Goal: Task Accomplishment & Management: Manage account settings

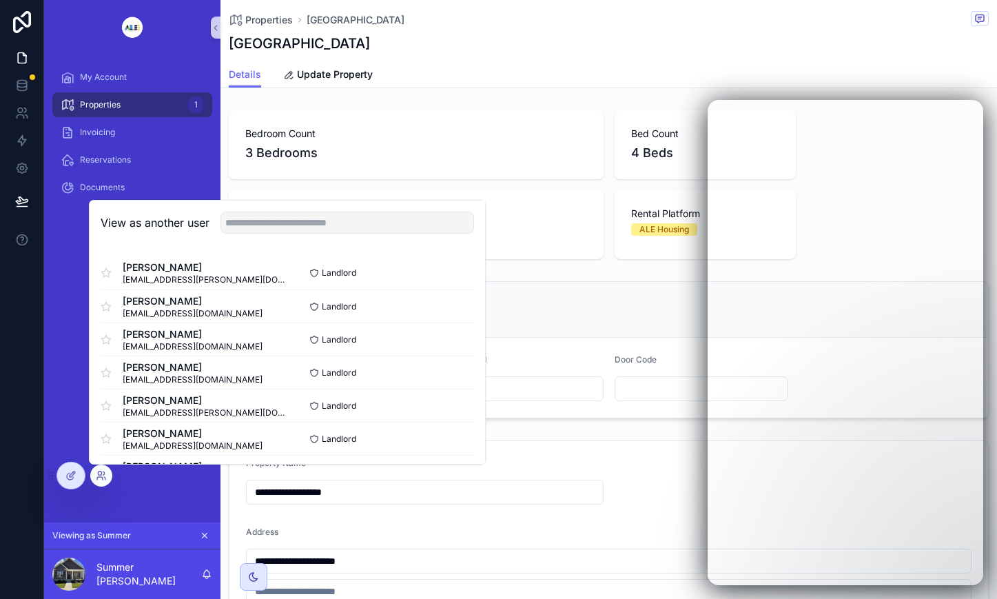
scroll to position [603, 0]
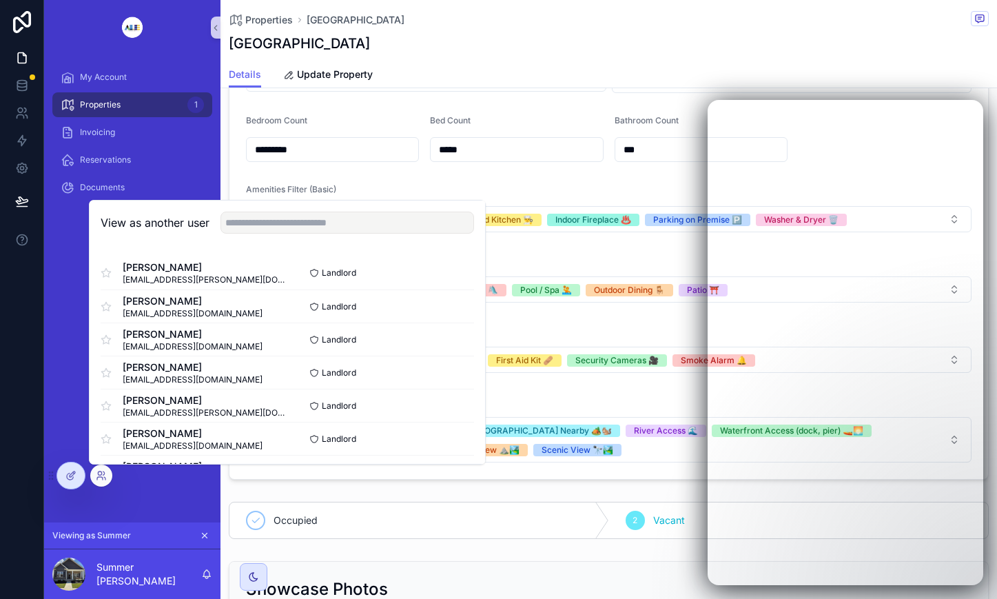
click at [556, 184] on div "Amenities Filter (Basic)" at bounding box center [609, 192] width 726 height 17
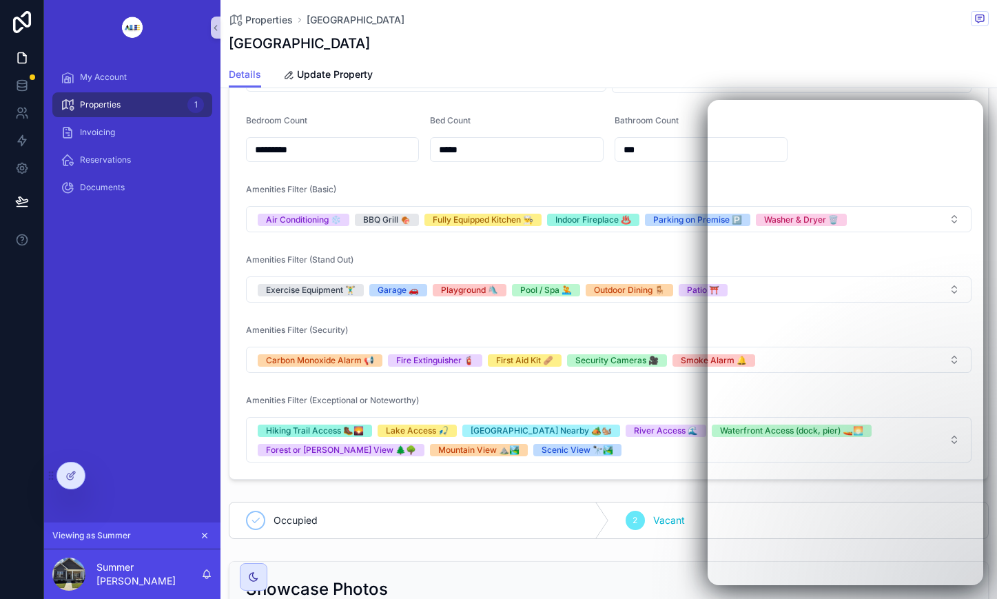
click at [113, 478] on div "My Account Properties 1 Invoicing Reservations Documents" at bounding box center [132, 288] width 176 height 467
click at [0, 0] on icon at bounding box center [0, 0] width 0 height 0
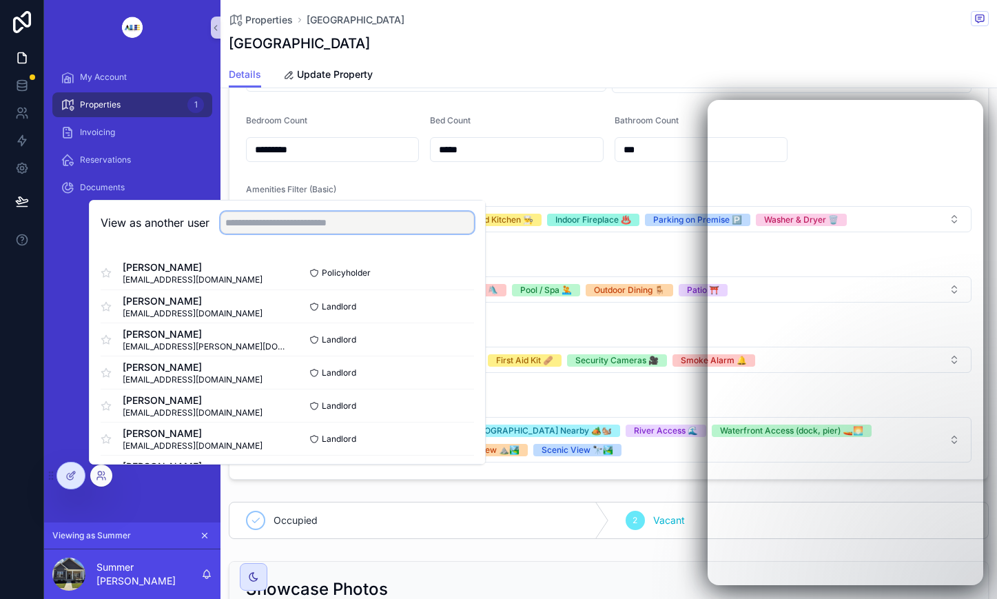
click at [333, 227] on input "text" at bounding box center [347, 223] width 254 height 22
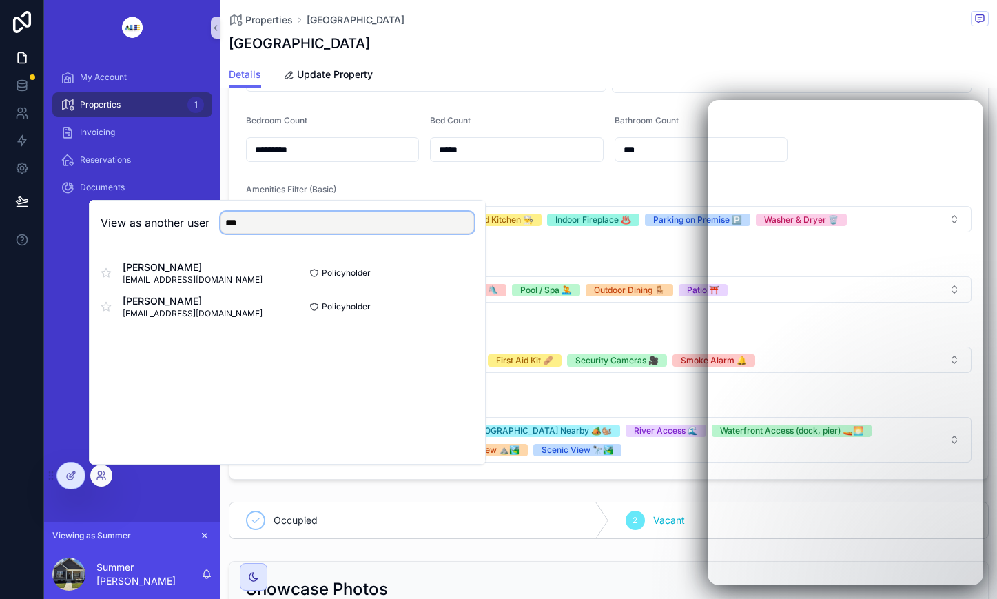
type input "***"
click at [0, 0] on button "Select" at bounding box center [0, 0] width 0 height 0
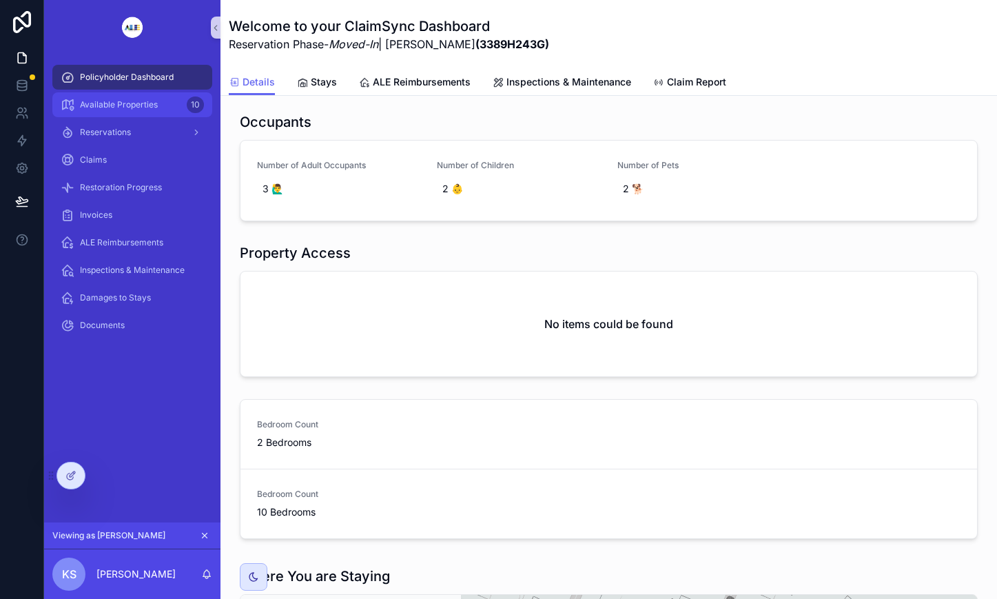
click at [130, 96] on div "Available Properties 10" at bounding box center [132, 105] width 143 height 22
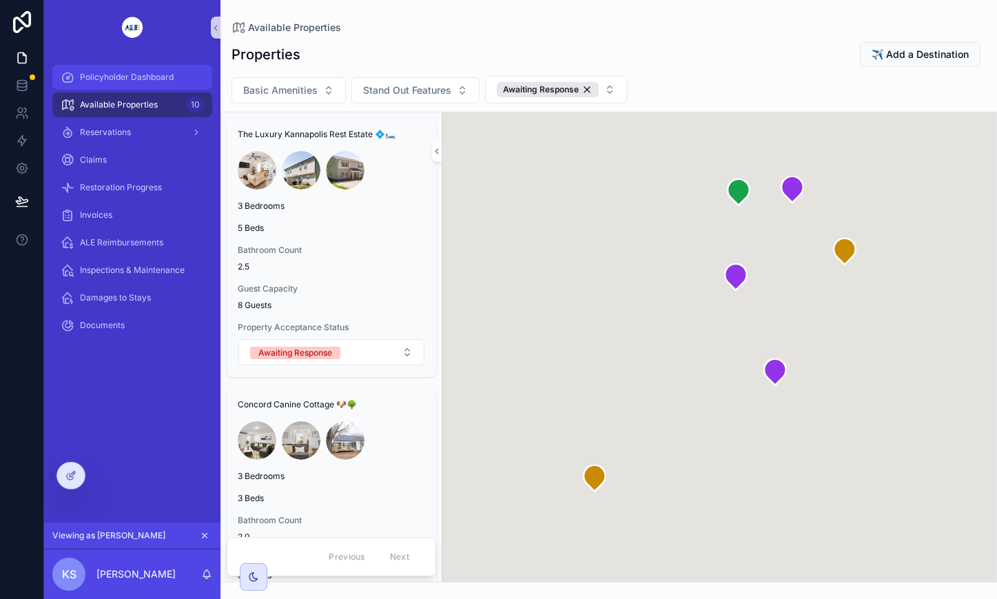
click at [123, 72] on span "Policyholder Dashboard" at bounding box center [127, 77] width 94 height 11
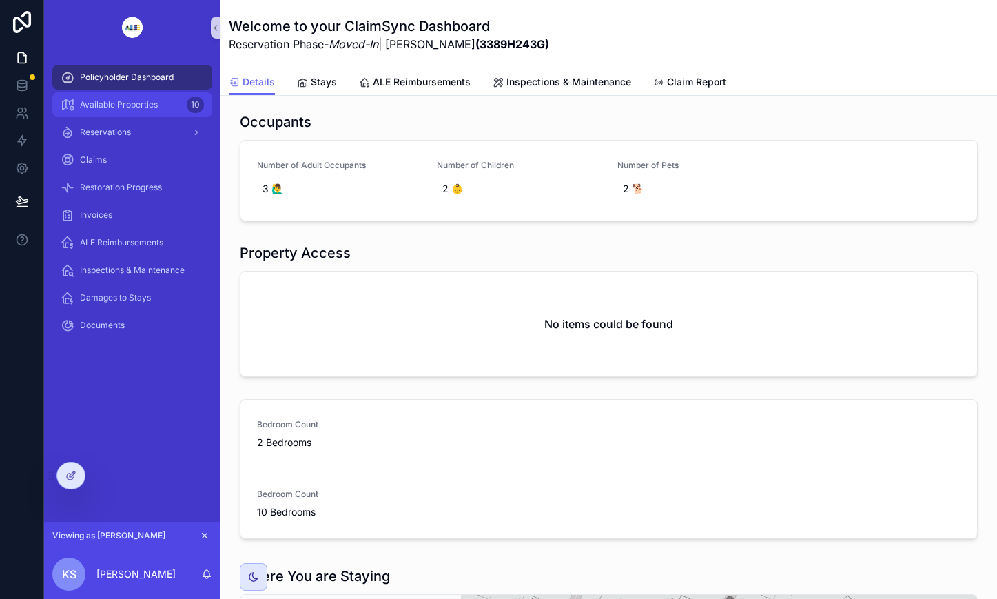
click at [119, 102] on span "Available Properties" at bounding box center [119, 104] width 78 height 11
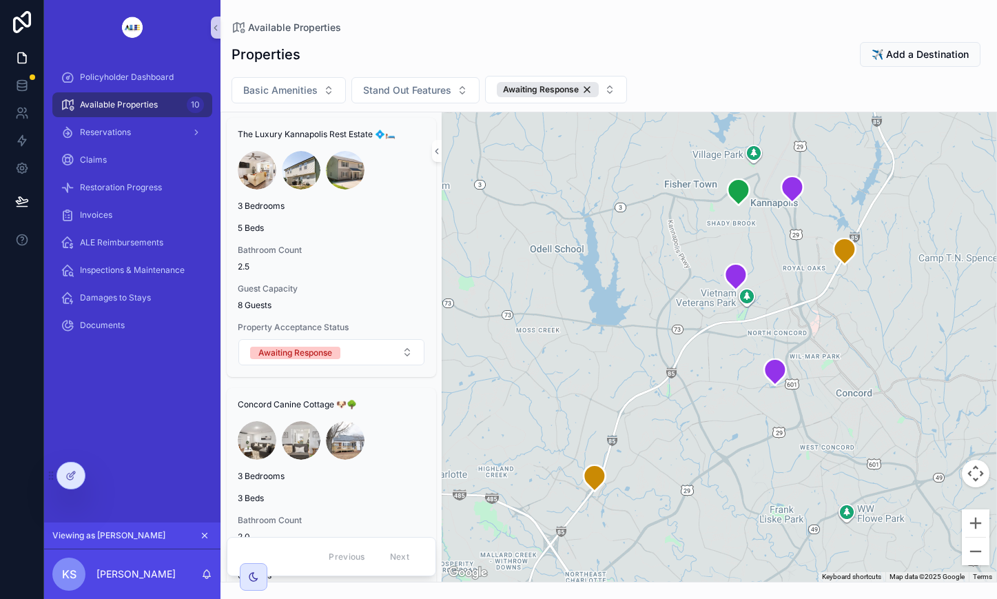
click at [585, 88] on div "Awaiting Response" at bounding box center [548, 89] width 102 height 15
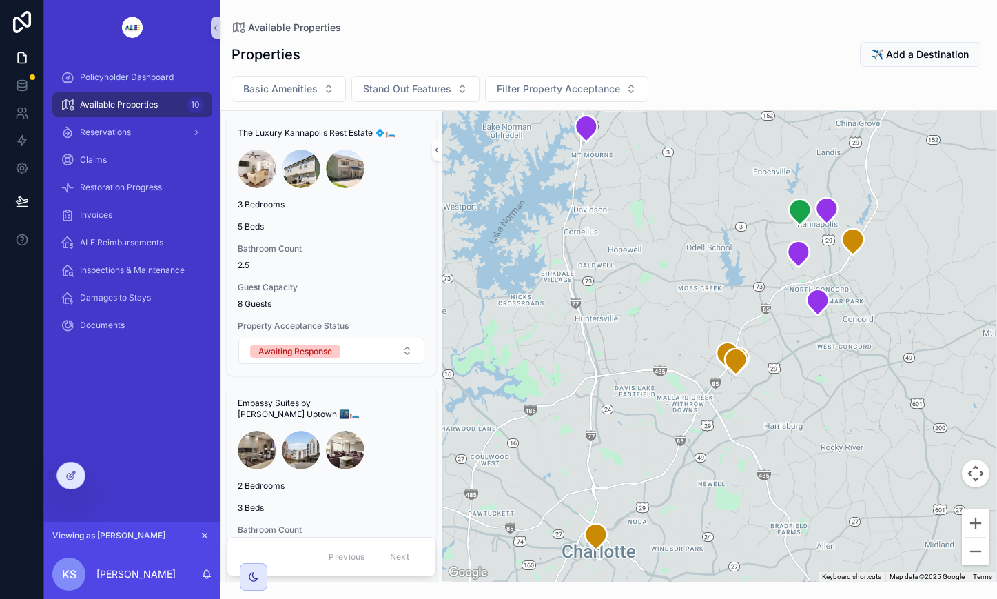
click at [0, 0] on div at bounding box center [0, 0] width 0 height 0
click at [0, 0] on icon at bounding box center [0, 0] width 0 height 0
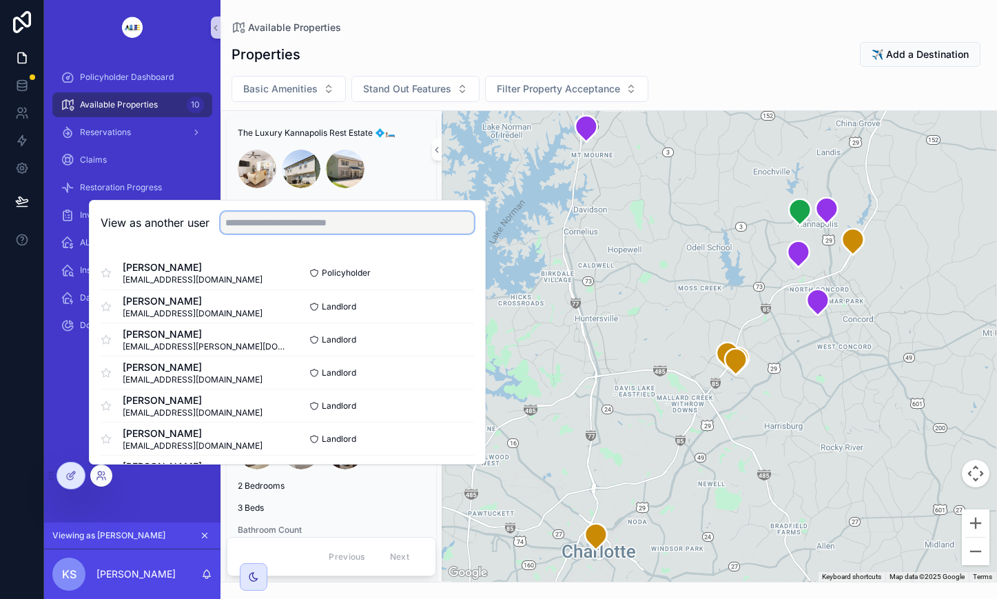
click at [307, 225] on input "text" at bounding box center [347, 223] width 254 height 22
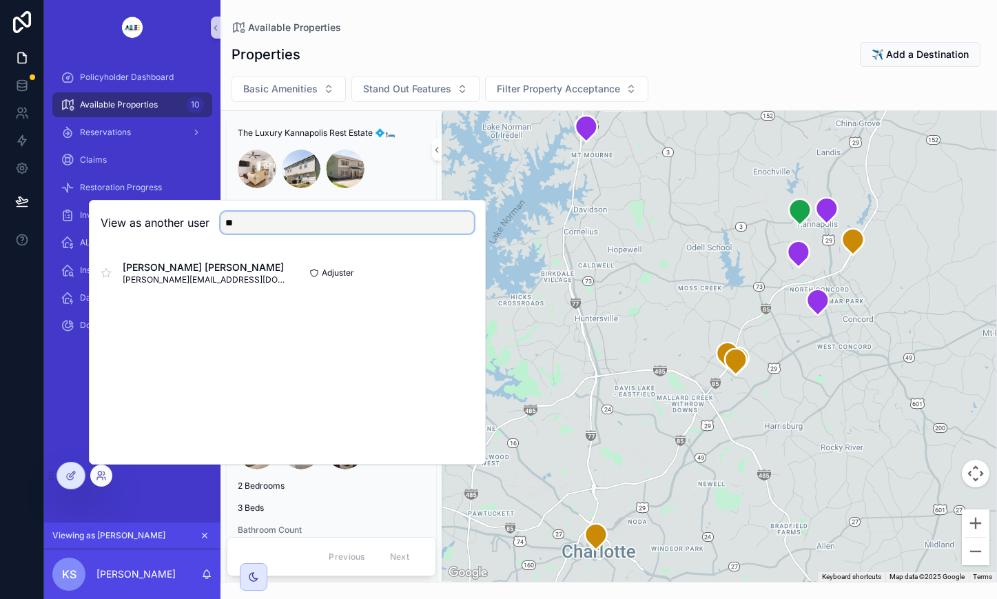
type input "*"
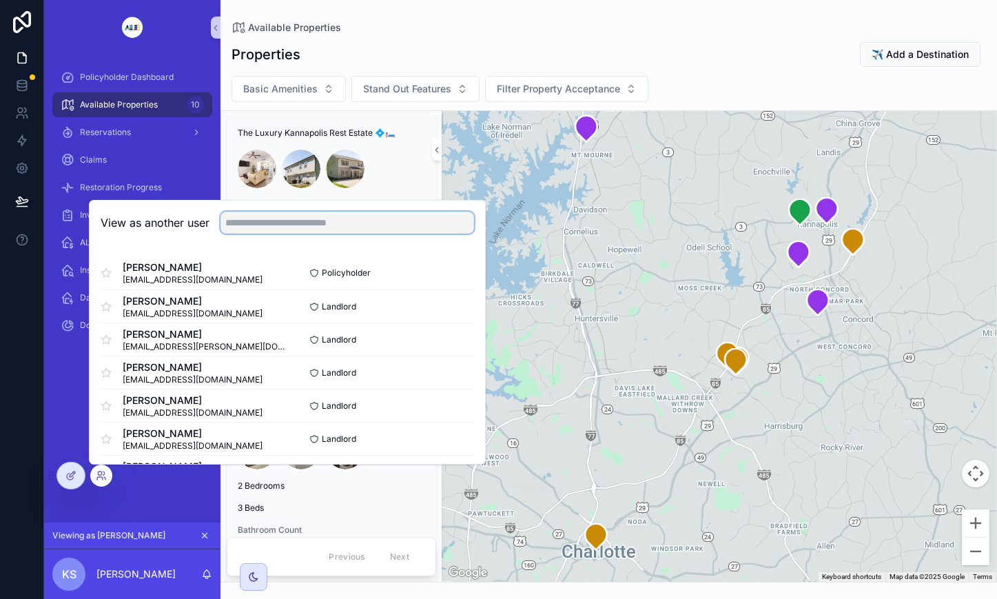
click at [311, 219] on input "text" at bounding box center [347, 223] width 254 height 22
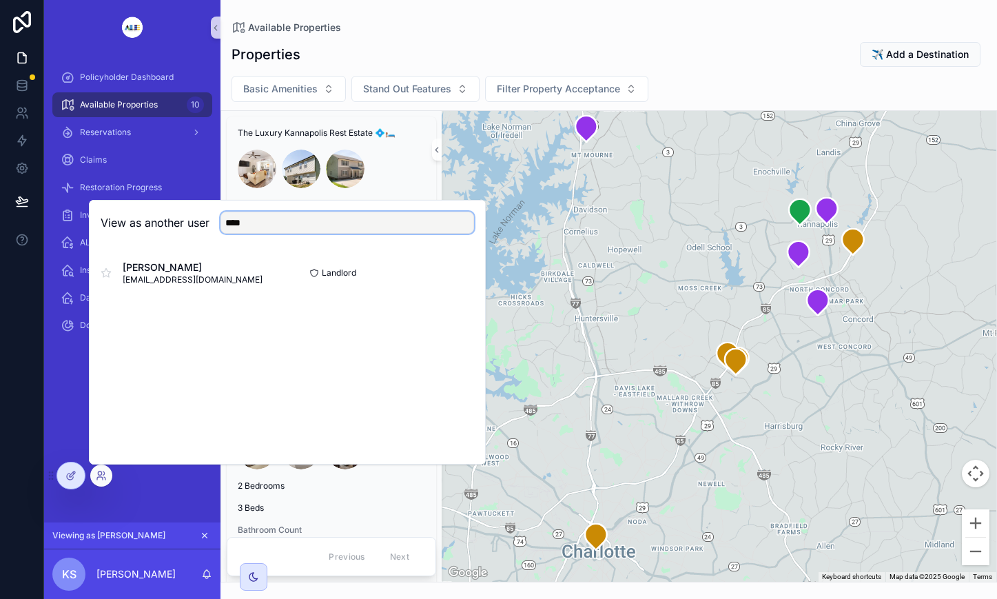
type input "****"
click at [0, 0] on button "Select" at bounding box center [0, 0] width 0 height 0
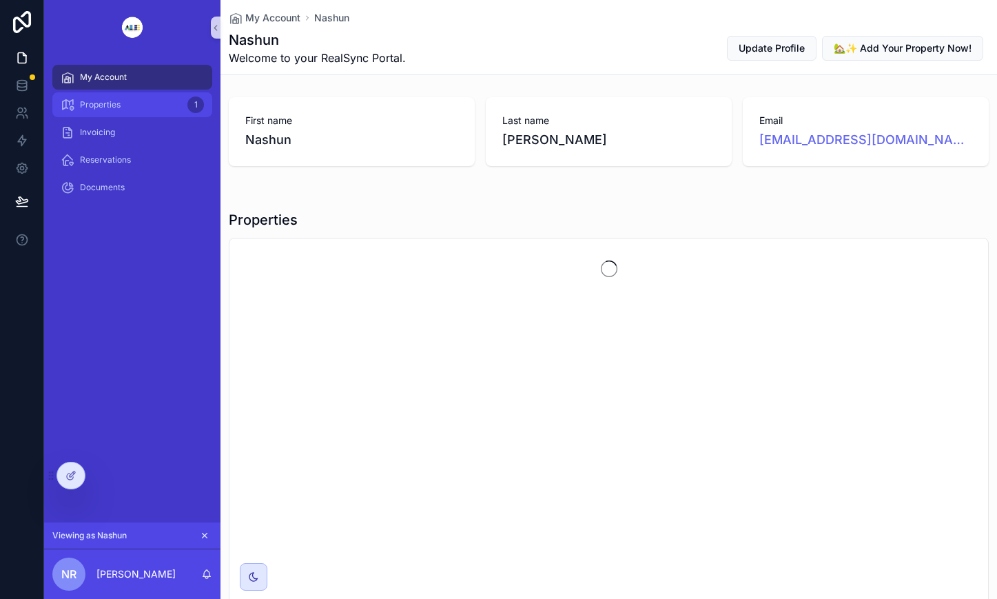
drag, startPoint x: 107, startPoint y: 102, endPoint x: 152, endPoint y: 105, distance: 44.2
click at [107, 102] on span "Properties" at bounding box center [100, 104] width 41 height 11
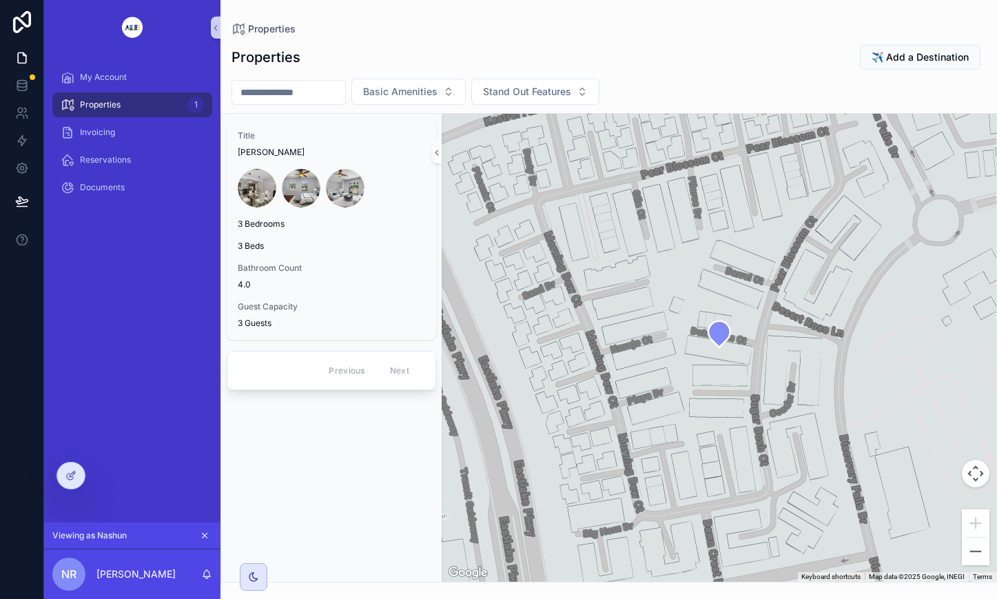
click at [398, 275] on div "Bathroom Count 4.0" at bounding box center [331, 277] width 187 height 28
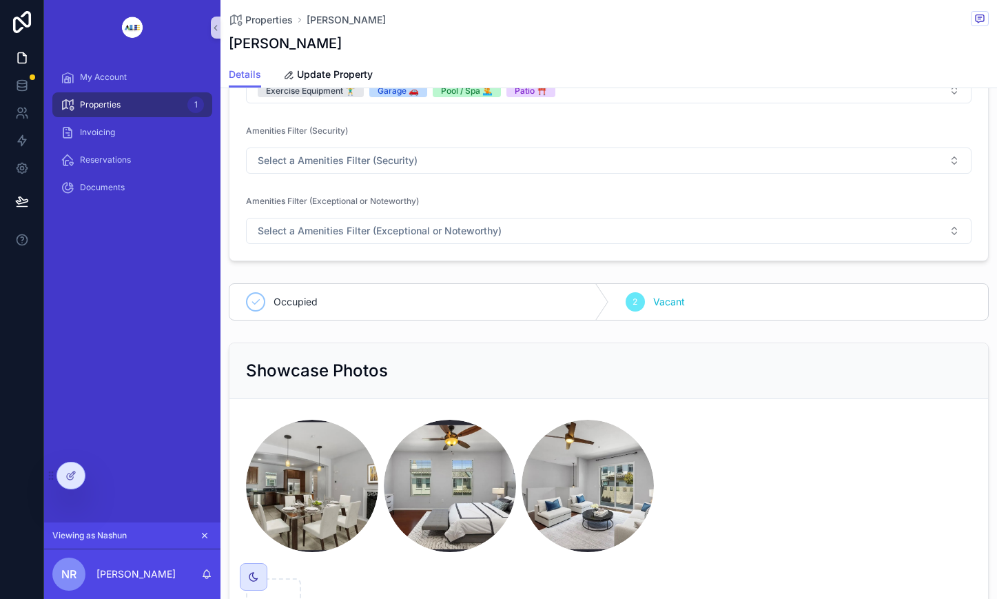
scroll to position [861, 0]
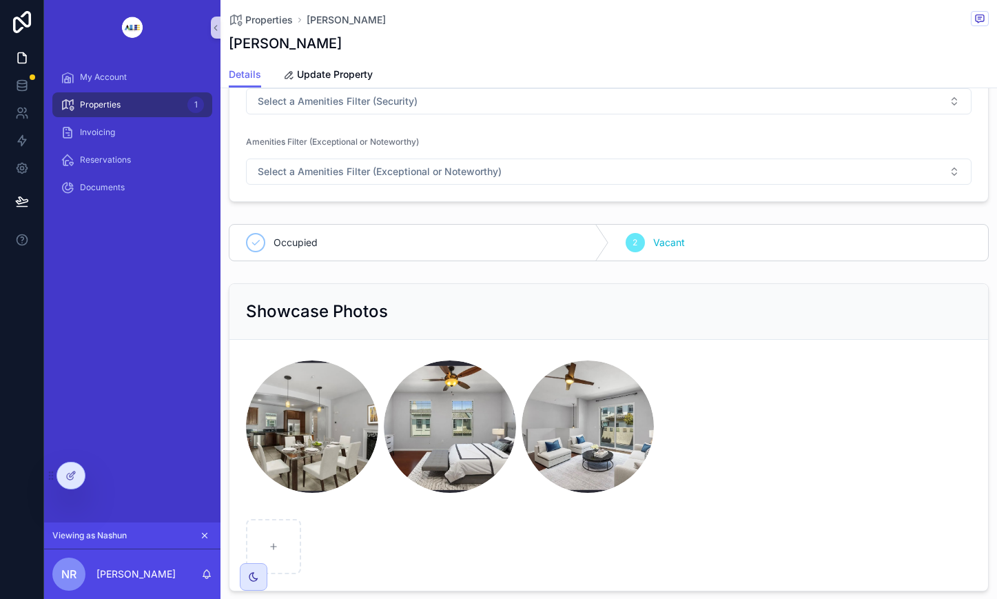
click at [283, 243] on span "Occupied" at bounding box center [296, 243] width 44 height 14
click at [76, 470] on icon at bounding box center [70, 475] width 11 height 11
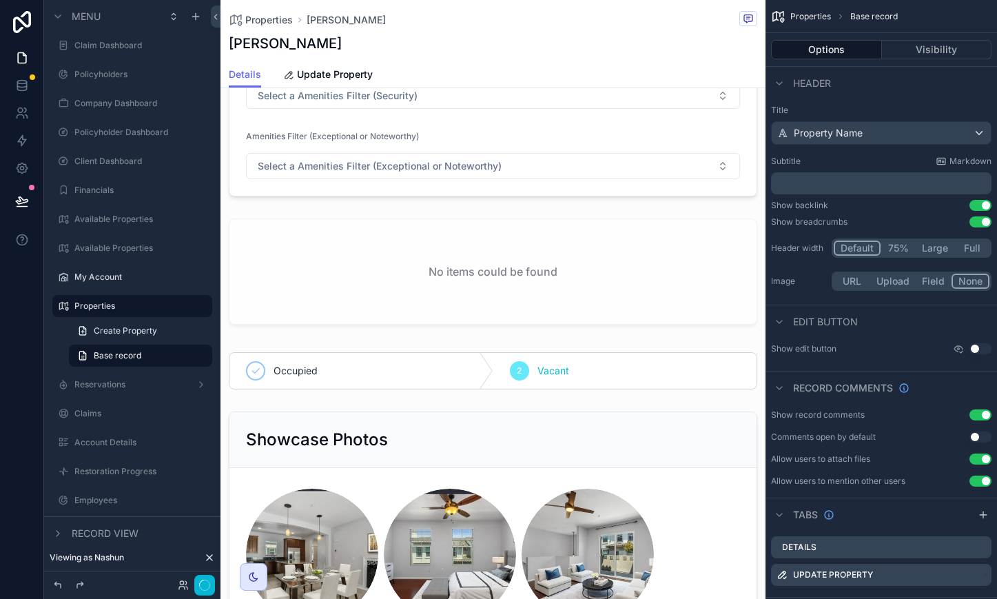
click at [653, 356] on div "scrollable content" at bounding box center [492, 371] width 545 height 48
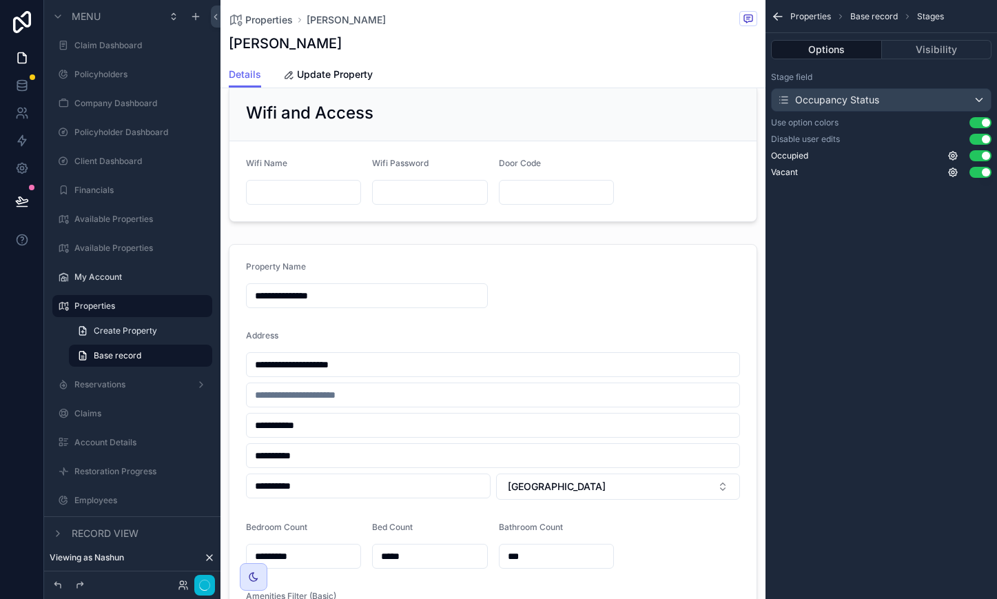
scroll to position [1034, 0]
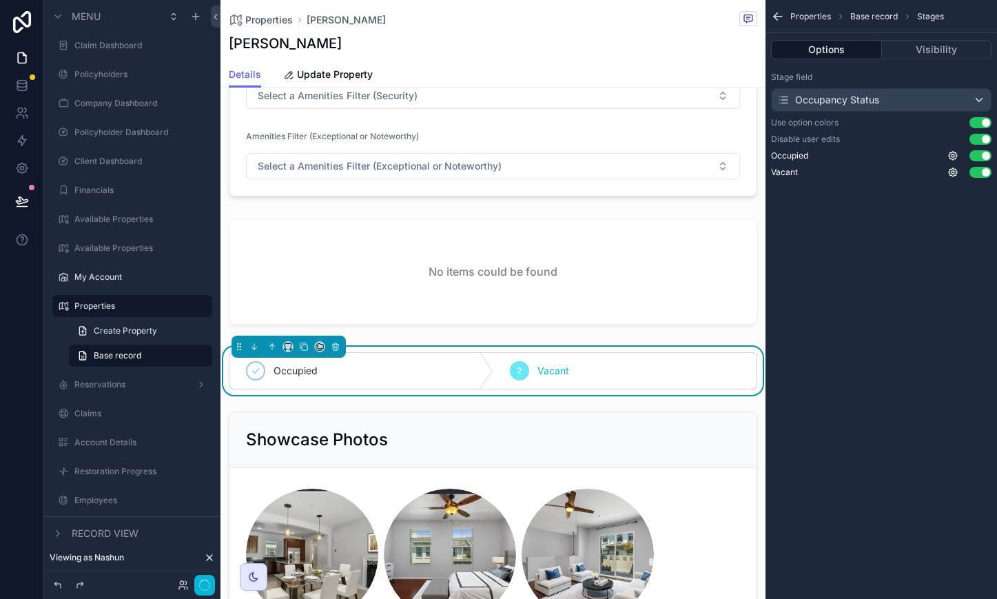
click at [976, 139] on button "Use setting" at bounding box center [981, 139] width 22 height 11
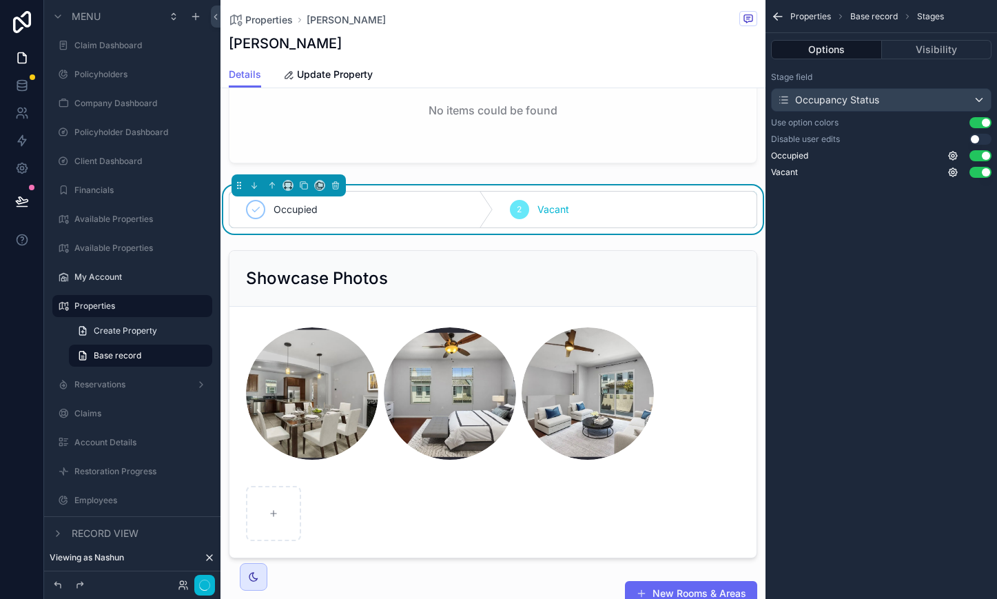
scroll to position [1206, 0]
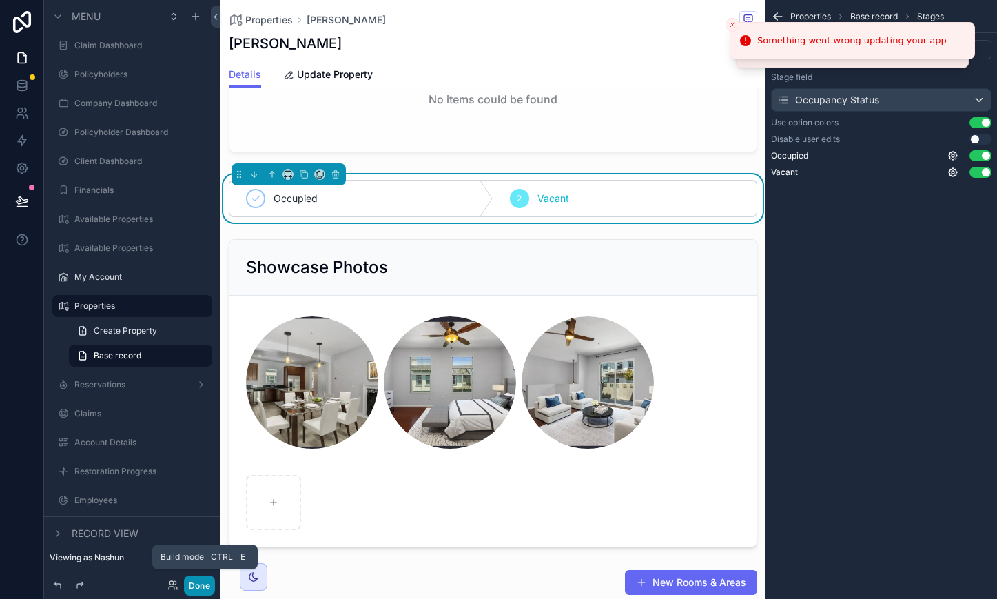
click at [202, 586] on button "Done" at bounding box center [199, 585] width 31 height 20
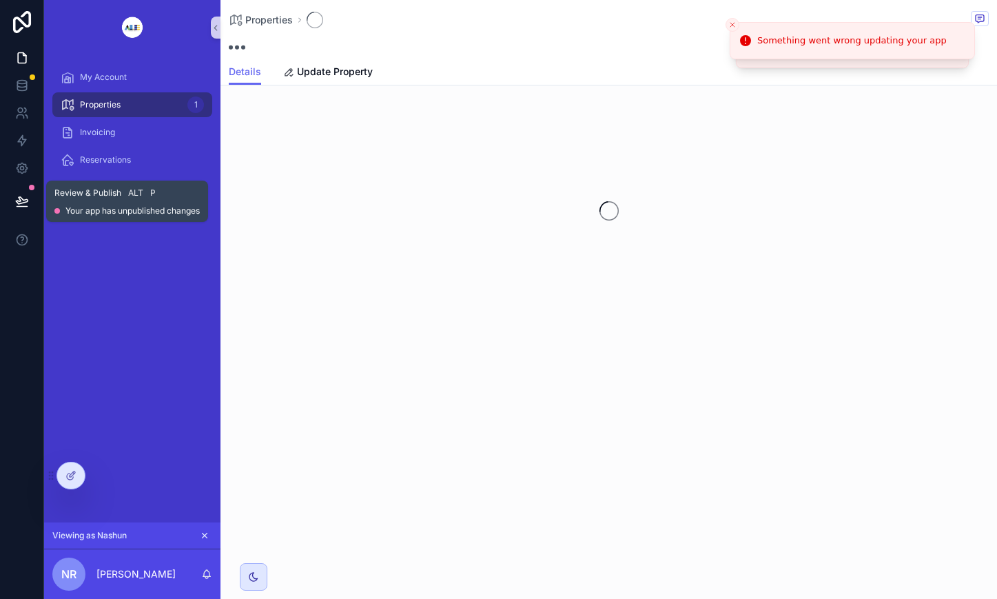
click at [19, 198] on icon at bounding box center [22, 200] width 12 height 7
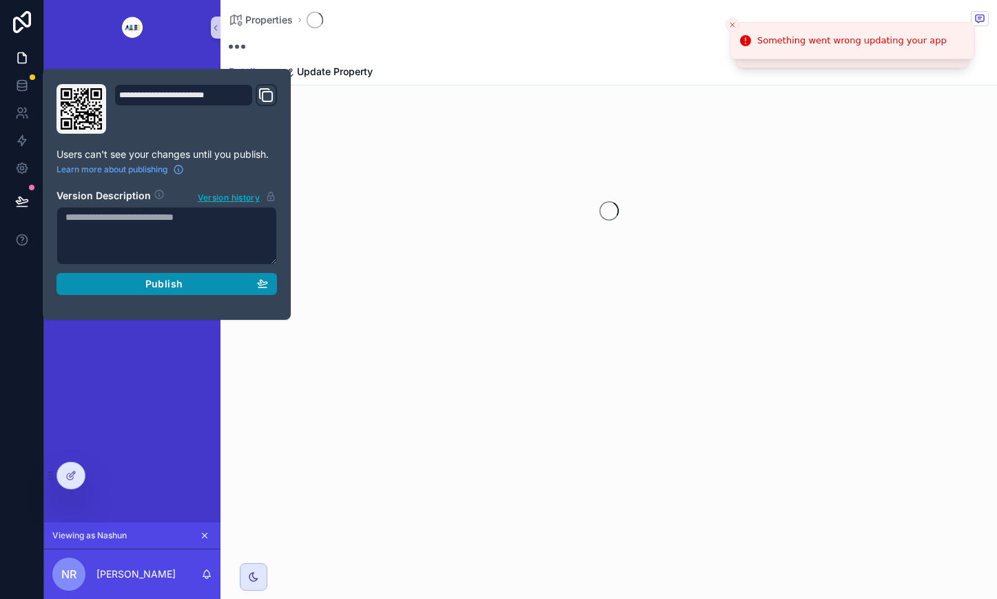
drag, startPoint x: 191, startPoint y: 283, endPoint x: 201, endPoint y: 283, distance: 10.3
click at [194, 283] on div "Publish" at bounding box center [166, 284] width 203 height 12
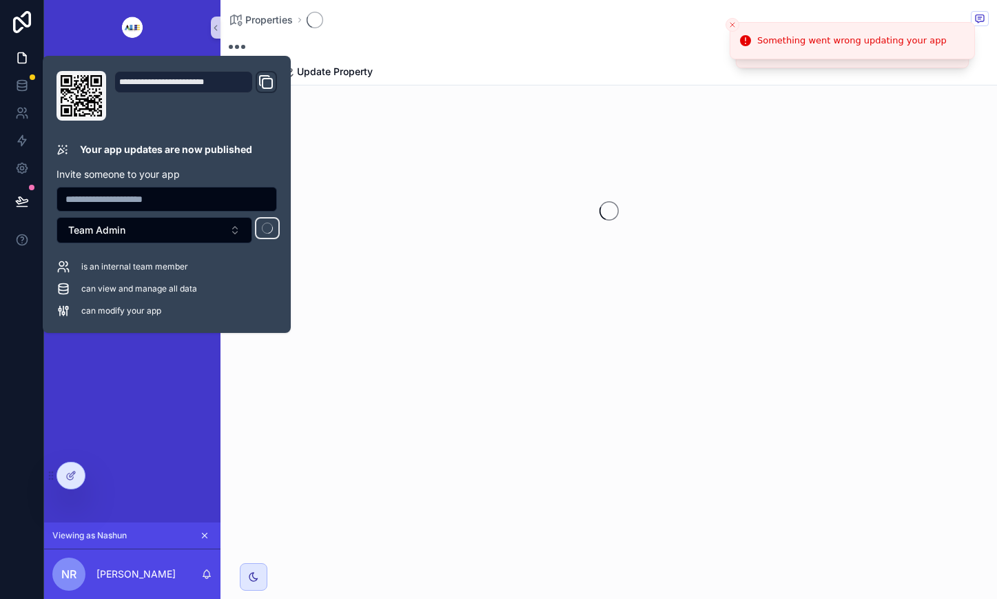
drag, startPoint x: 522, startPoint y: 47, endPoint x: 490, endPoint y: 50, distance: 32.5
click at [522, 47] on div "scrollable content" at bounding box center [609, 42] width 760 height 17
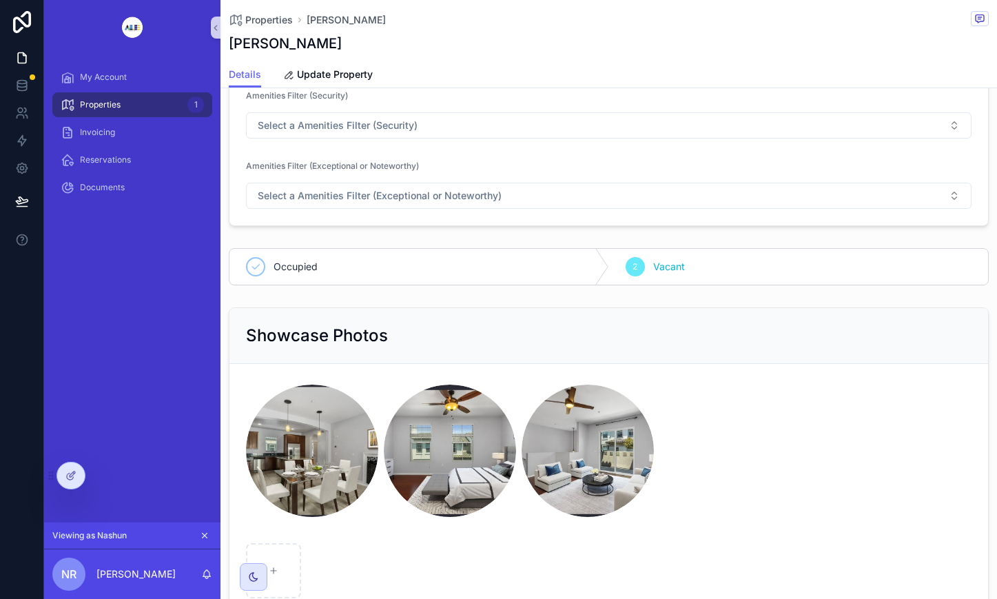
scroll to position [861, 0]
